Goal: Register for event/course

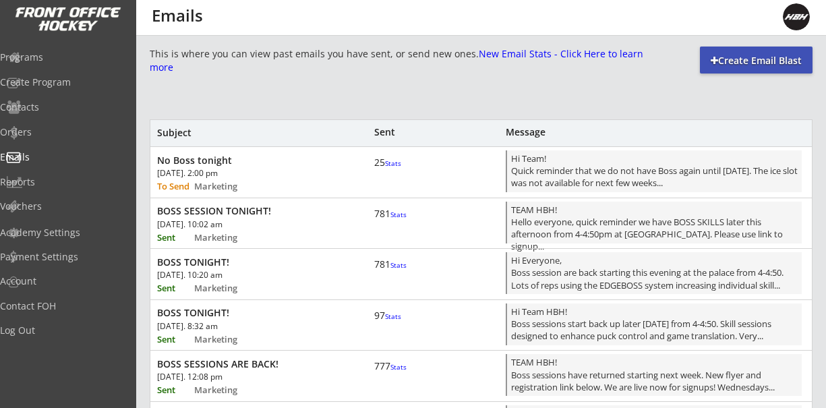
scroll to position [784, 0]
click at [36, 61] on div "Programs" at bounding box center [63, 57] width 121 height 9
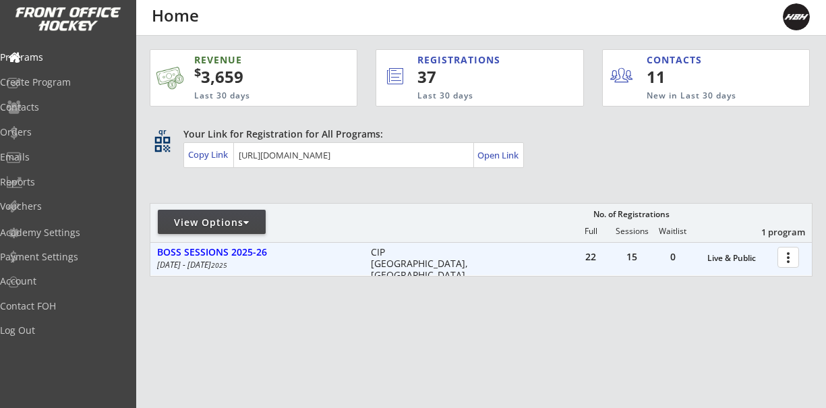
click at [788, 260] on div at bounding box center [791, 257] width 24 height 24
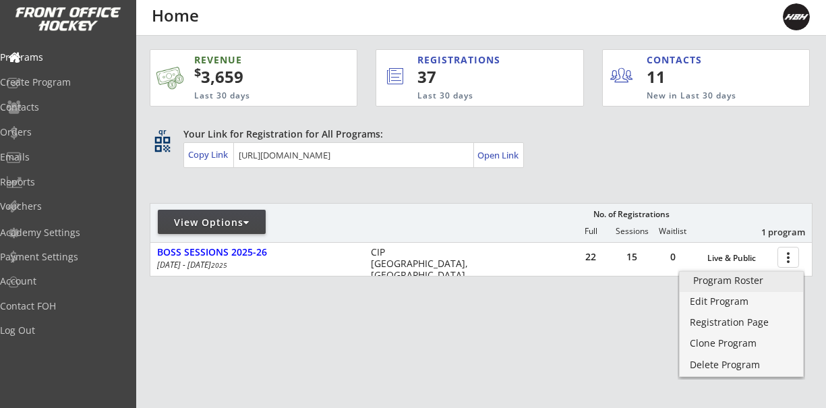
click at [734, 280] on div "Program Roster" at bounding box center [741, 280] width 96 height 9
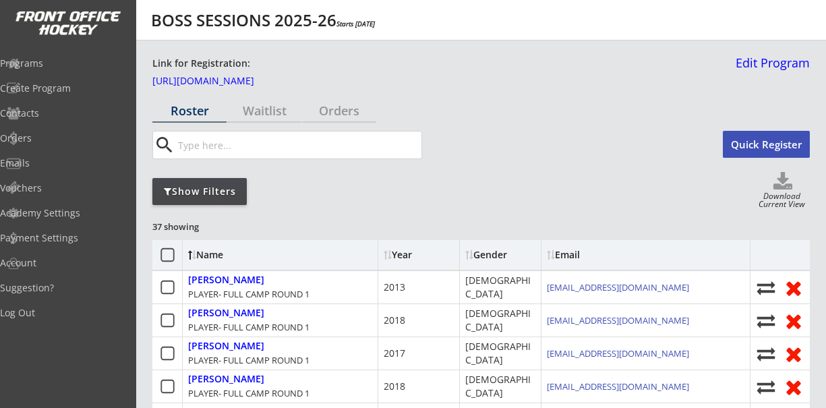
click at [758, 140] on button "Quick Register" at bounding box center [766, 144] width 87 height 27
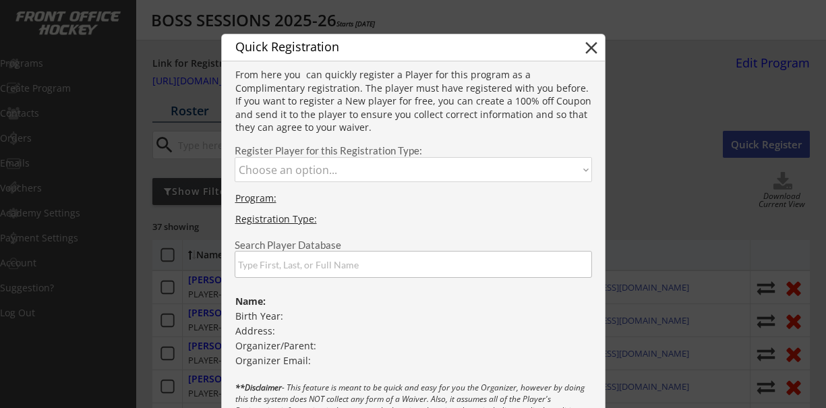
click at [296, 168] on select "Choose an option... PLAYER- FULL CAMP ROUND 1 GOALIE FULL CAMP ROUND 1 PLAYER S…" at bounding box center [413, 169] width 357 height 25
select select ""1348695171700984260__LOOKUP__1757519419924x832064888332353500""
click at [235, 157] on select "Choose an option... PLAYER- FULL CAMP ROUND 1 GOALIE FULL CAMP ROUND 1 PLAYER S…" at bounding box center [413, 169] width 357 height 25
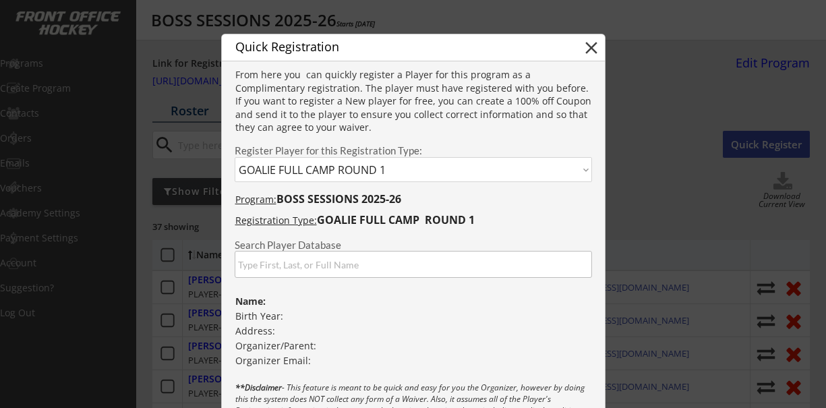
click at [262, 260] on input "input" at bounding box center [413, 264] width 357 height 27
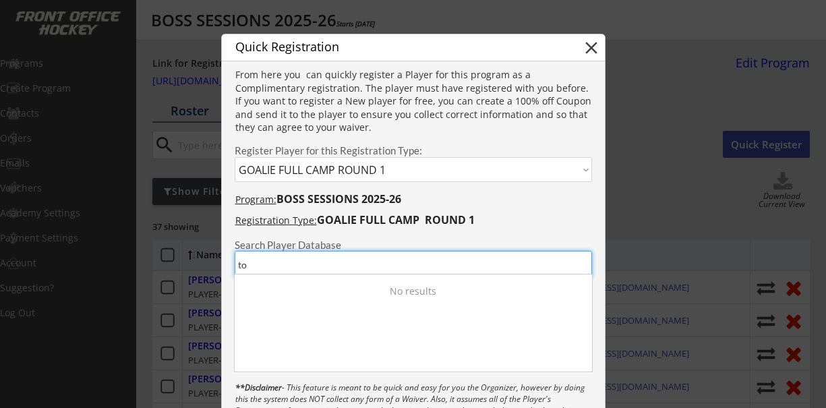
type input "t"
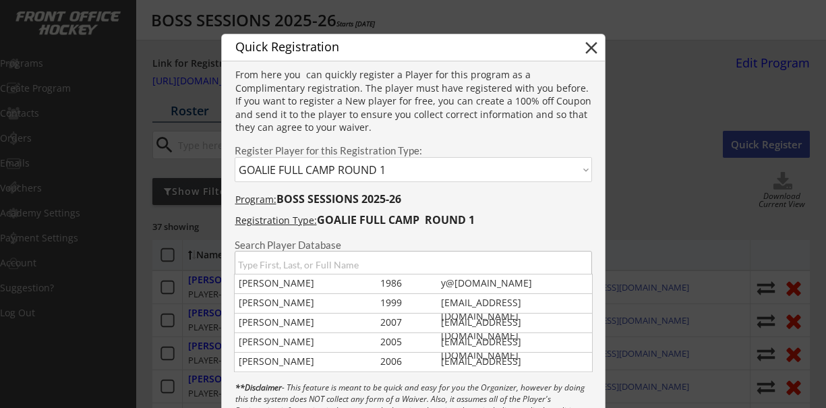
click at [286, 264] on input "input" at bounding box center [413, 264] width 357 height 27
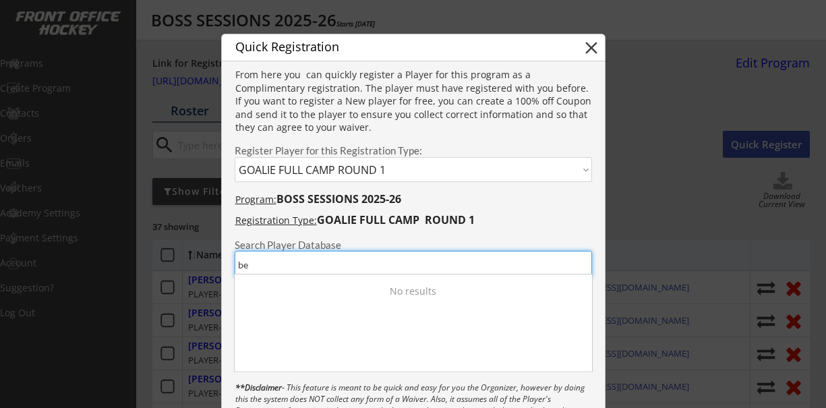
type input "b"
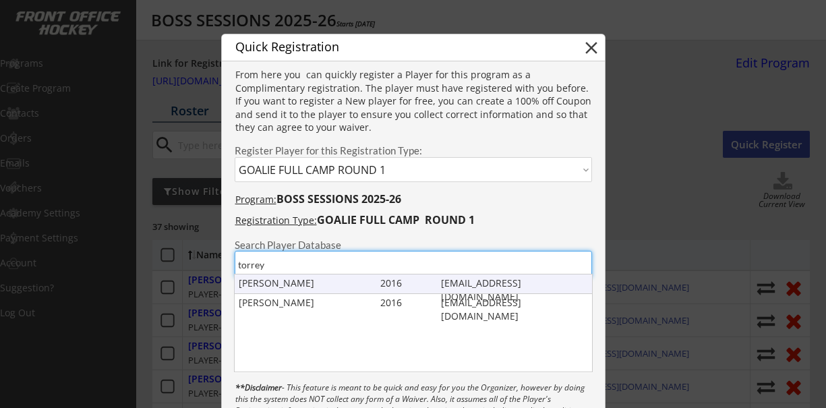
type input "torrey"
click at [276, 282] on div "Bennett Torrey" at bounding box center [306, 282] width 135 height 13
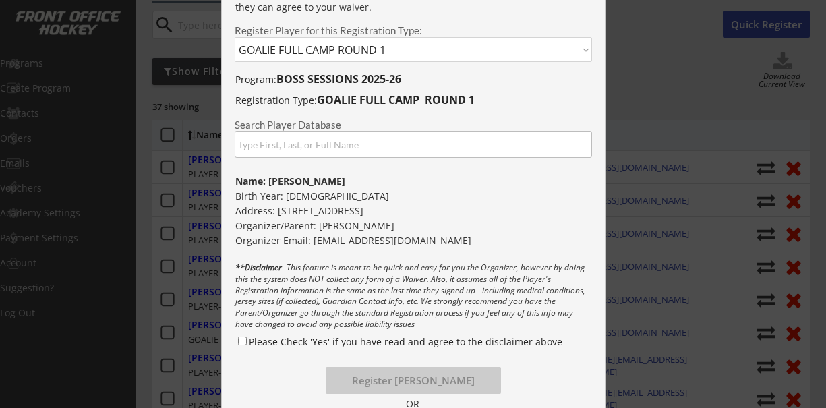
scroll to position [174, 0]
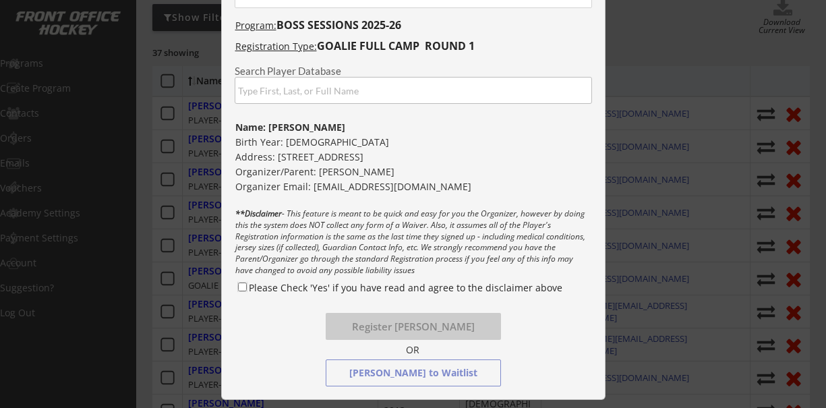
click at [243, 286] on input "Please Check 'Yes' if you have read and agree to the disclaimer above" at bounding box center [242, 286] width 9 height 9
checkbox input "true"
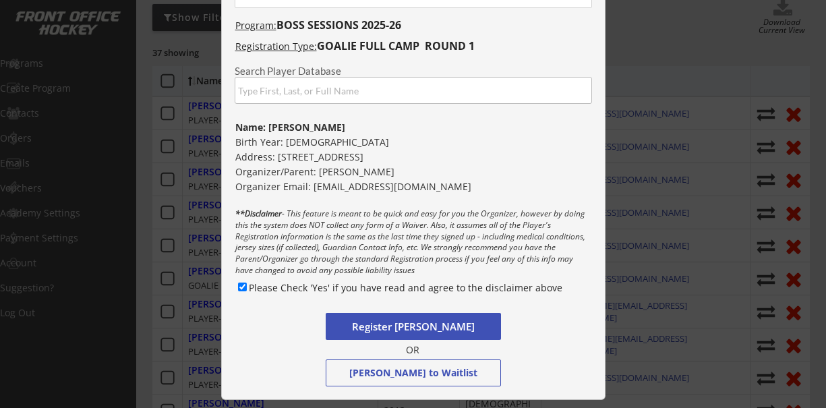
click at [411, 330] on button "Register Bennett Torrey" at bounding box center [413, 326] width 175 height 27
select select ""PLACEHOLDER_1427118222253""
checkbox input "false"
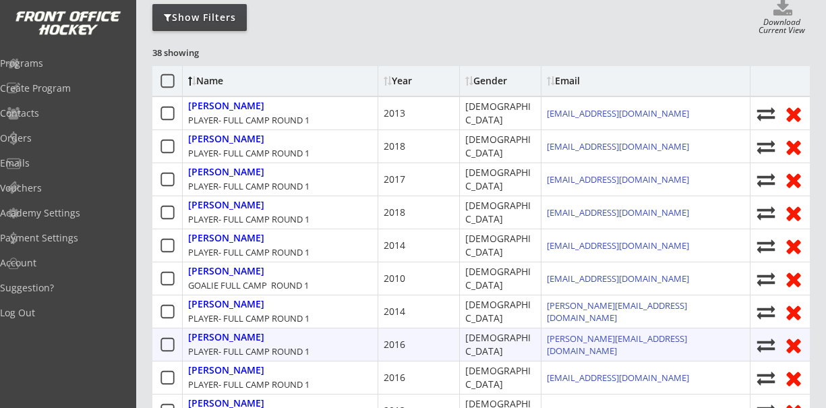
scroll to position [0, 0]
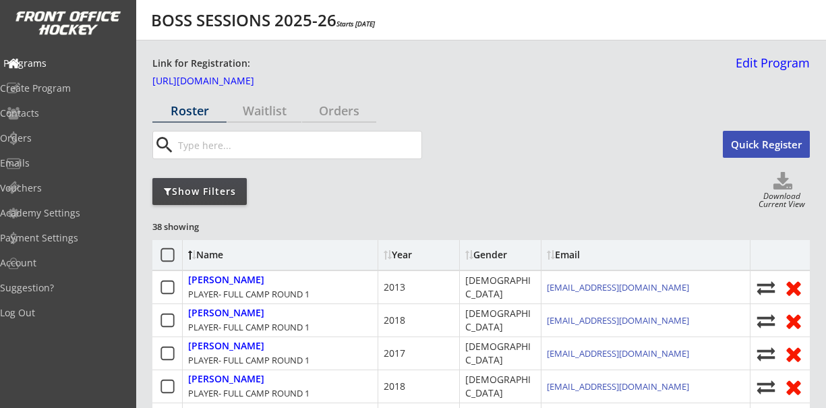
click at [57, 65] on div "Programs" at bounding box center [63, 63] width 121 height 9
